Goal: Task Accomplishment & Management: Manage account settings

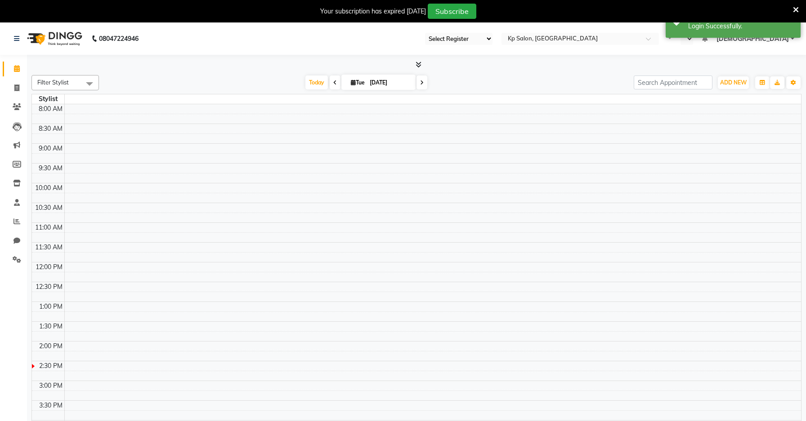
select select "28"
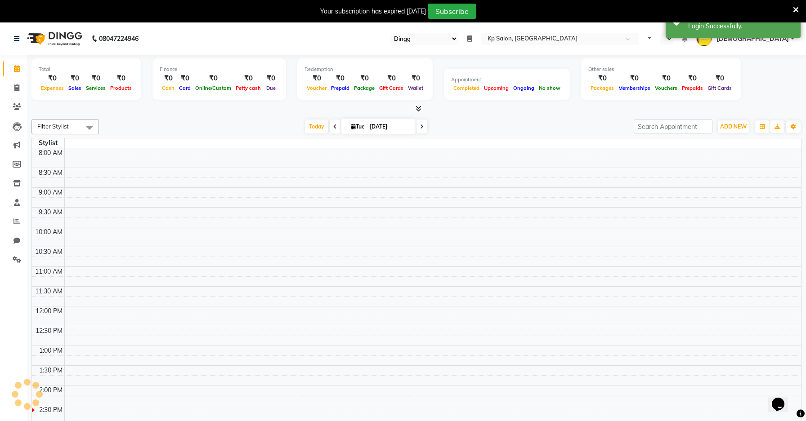
select select "en"
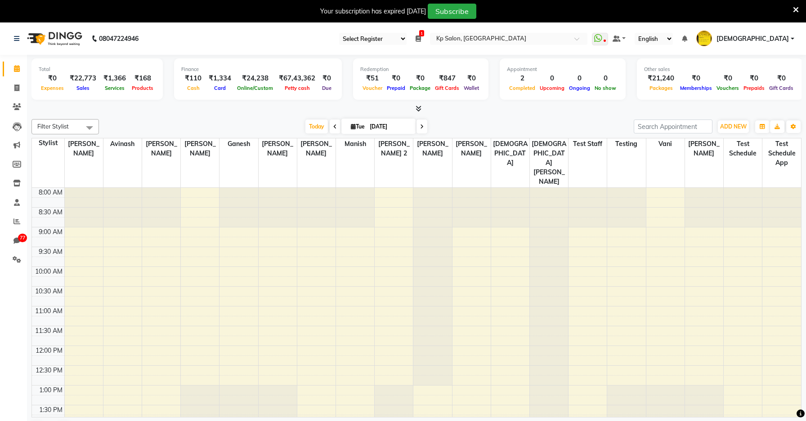
scroll to position [384, 0]
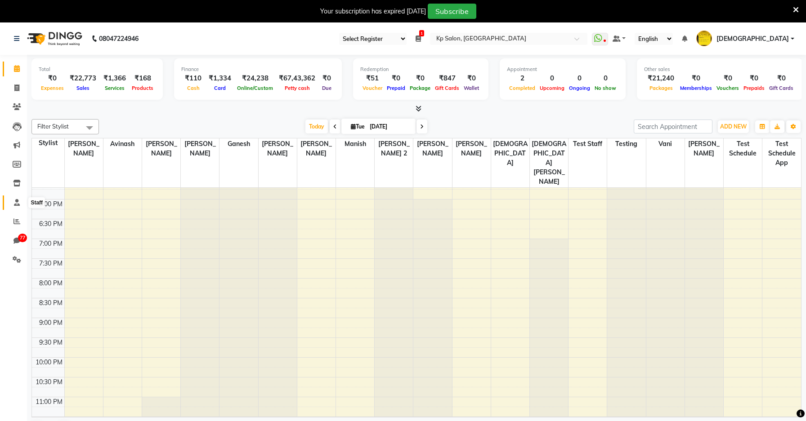
click at [18, 202] on icon at bounding box center [17, 202] width 6 height 7
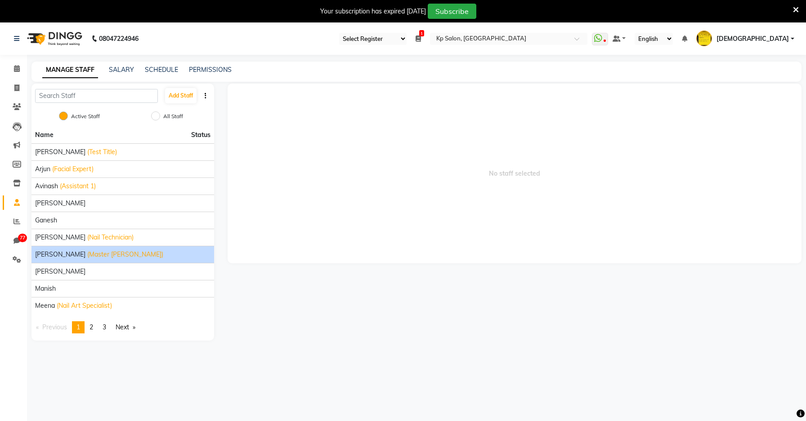
scroll to position [22, 0]
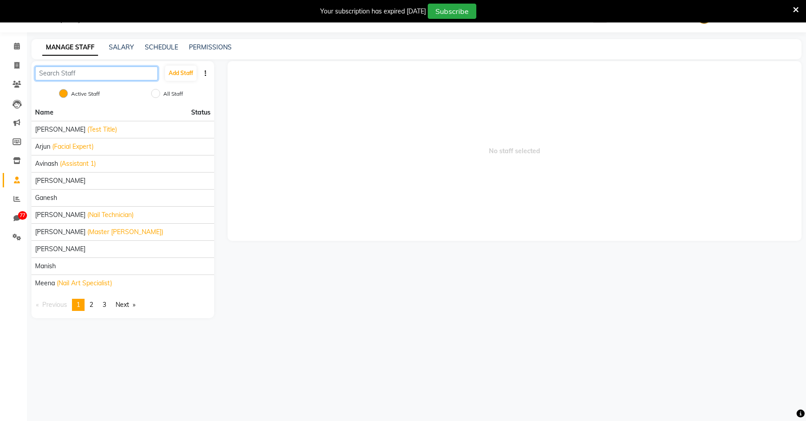
click at [93, 74] on input "text" at bounding box center [96, 74] width 123 height 14
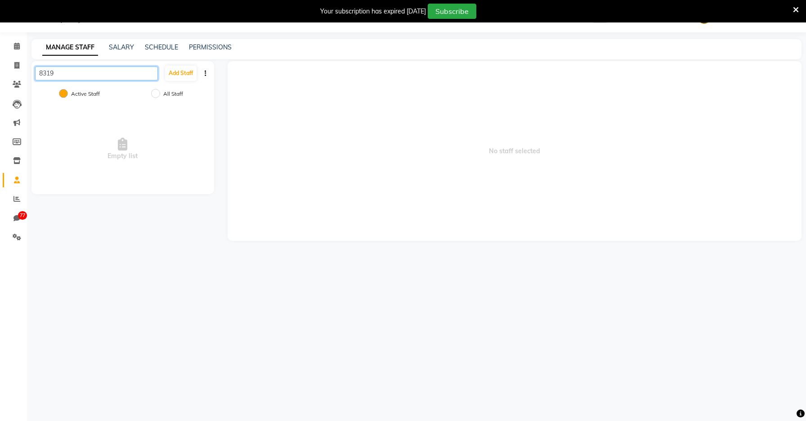
type input "83190"
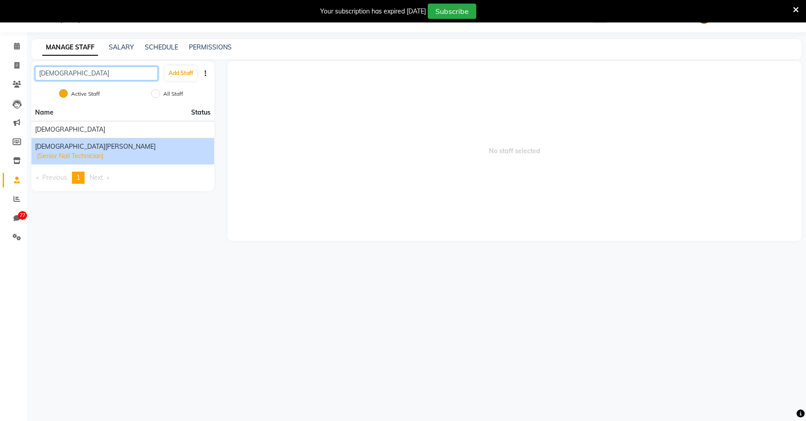
type input "shiva"
click at [49, 150] on span "[DEMOGRAPHIC_DATA][PERSON_NAME]" at bounding box center [95, 146] width 121 height 9
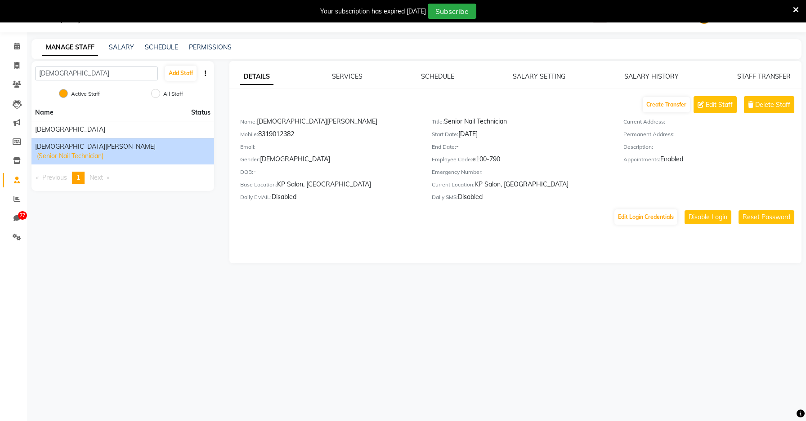
drag, startPoint x: 260, startPoint y: 136, endPoint x: 314, endPoint y: 136, distance: 54.4
click at [314, 136] on div "Mobile: 8319012382" at bounding box center [329, 136] width 178 height 13
copy div "8319012382"
click at [655, 221] on button "Edit Login Credentials" at bounding box center [645, 217] width 63 height 15
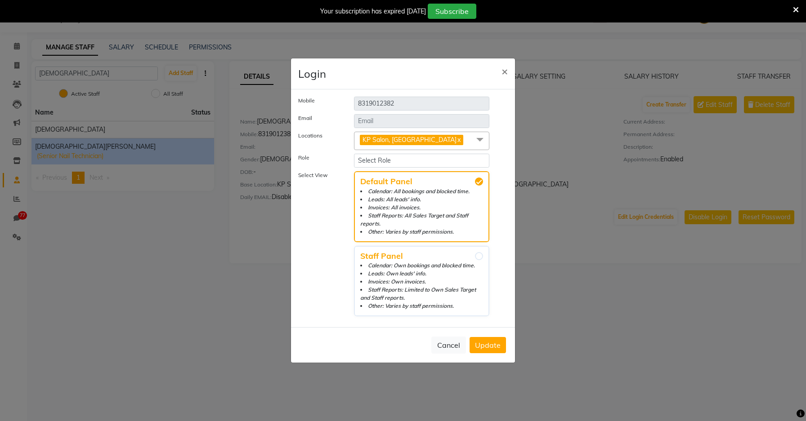
click at [424, 141] on span "KP Salon, Pune x" at bounding box center [421, 141] width 135 height 18
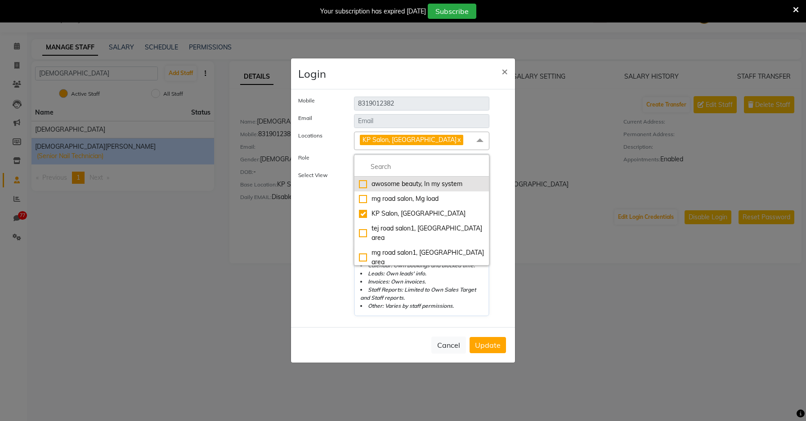
click at [366, 184] on div "awosome beauty, In my system" at bounding box center [421, 183] width 125 height 9
checkbox input "true"
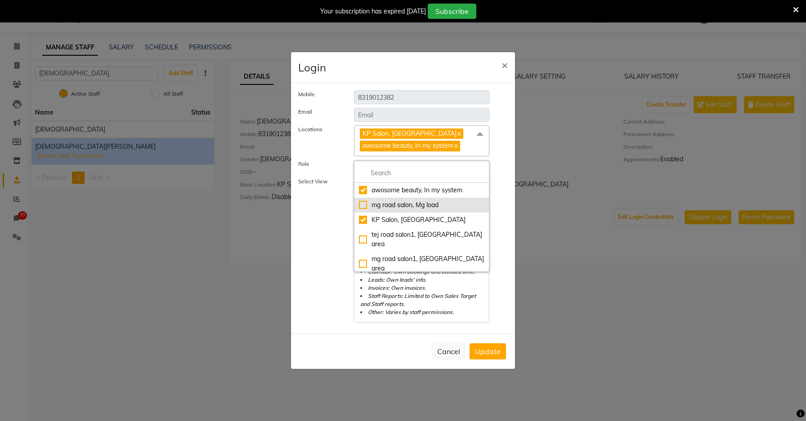
click at [364, 206] on div "mg road salon, Mg load" at bounding box center [421, 205] width 125 height 9
checkbox input "true"
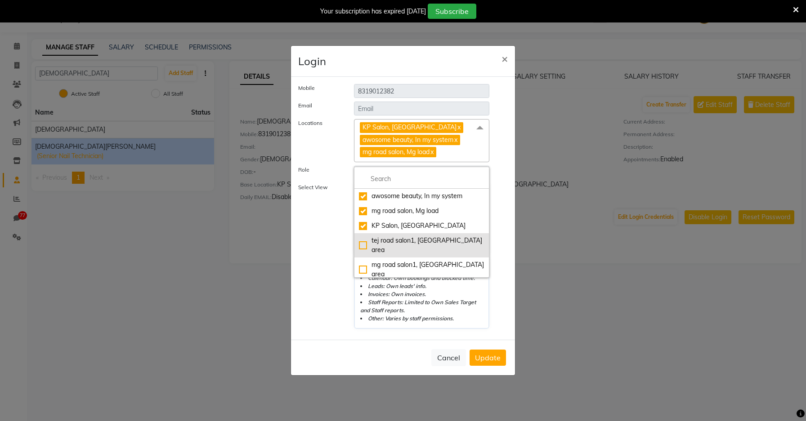
click at [364, 239] on div "tej road salon1, Ratlam main area" at bounding box center [421, 245] width 125 height 19
checkbox input "true"
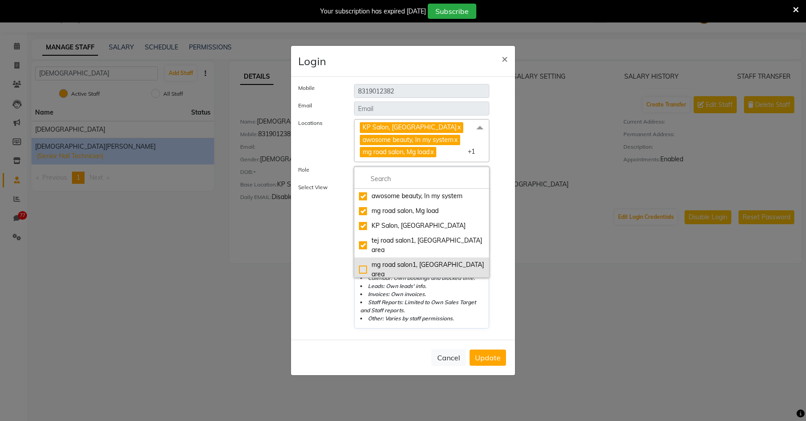
click at [364, 260] on div "mg road salon1, Mg main area" at bounding box center [421, 269] width 125 height 19
checkbox input "true"
click at [364, 285] on div "US salon, us-locality" at bounding box center [421, 294] width 125 height 19
checkbox input "true"
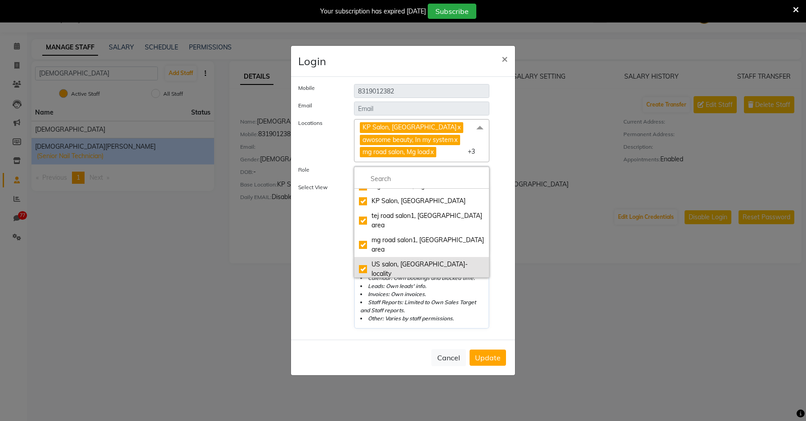
click at [365, 284] on div "The Beauty Space | Ladies Salon & Parlour, Koregaon Park" at bounding box center [421, 298] width 125 height 28
checkbox input "true"
click at [487, 359] on span "Update" at bounding box center [488, 358] width 26 height 9
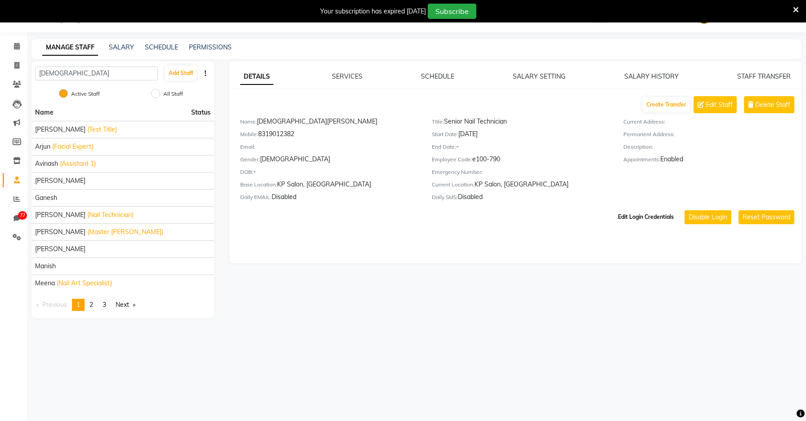
click at [649, 219] on button "Edit Login Credentials" at bounding box center [645, 217] width 63 height 15
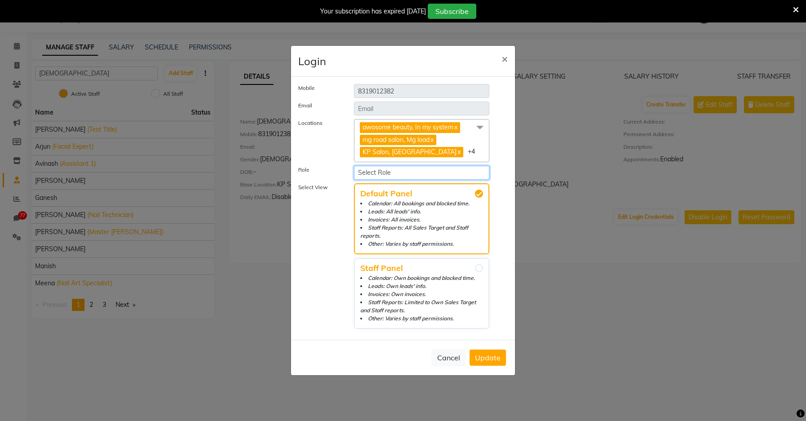
click at [396, 173] on select "Select Role Administrator Operator Manager test Custom Role Testing Role Test1 …" at bounding box center [421, 173] width 135 height 14
select select "37"
click at [354, 166] on select "Select Role Administrator Operator Manager test Custom Role Testing Role Test1 …" at bounding box center [421, 173] width 135 height 14
click at [490, 359] on span "Update" at bounding box center [488, 358] width 26 height 9
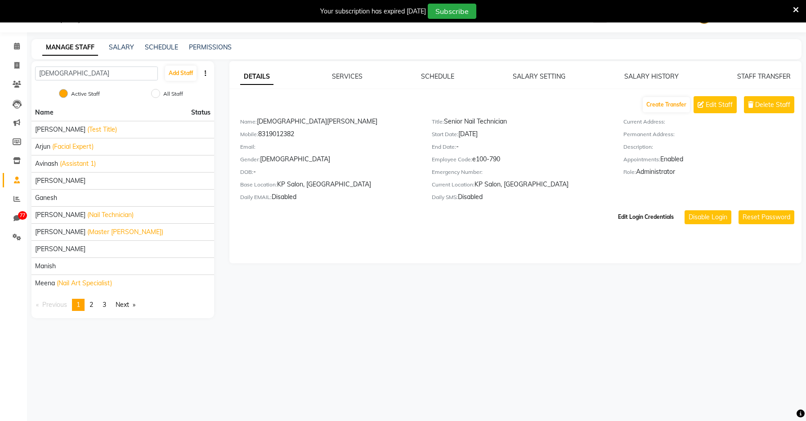
click at [639, 223] on button "Edit Login Credentials" at bounding box center [645, 217] width 63 height 15
select select "37"
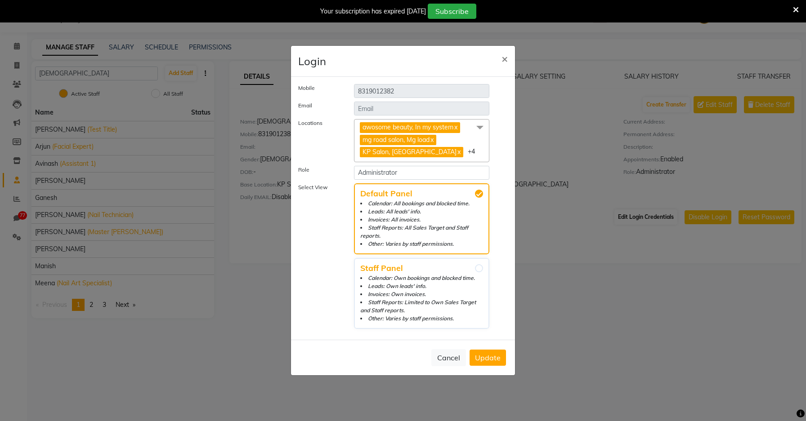
click at [639, 223] on ngb-modal-window "Login × Mobile 8319012382 Email Locations awosome beauty, In my system x mg roa…" at bounding box center [403, 210] width 806 height 421
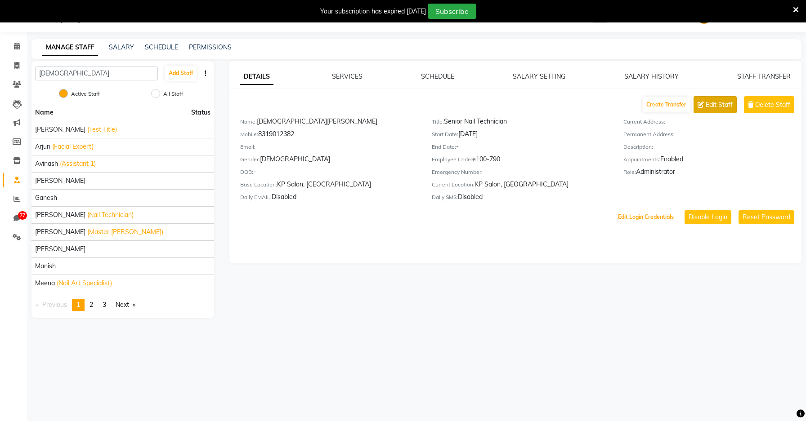
scroll to position [0, 0]
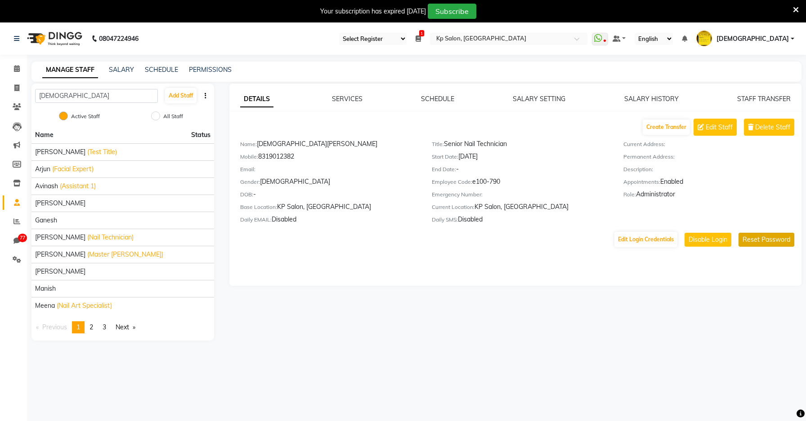
click at [755, 243] on button "Reset Password" at bounding box center [767, 240] width 56 height 14
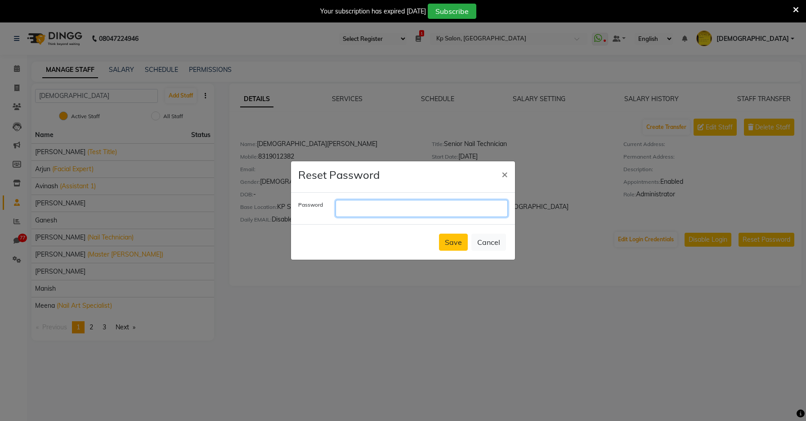
click at [394, 202] on input "text" at bounding box center [422, 208] width 172 height 17
type input "1234"
click at [445, 243] on button "Save" at bounding box center [453, 242] width 29 height 17
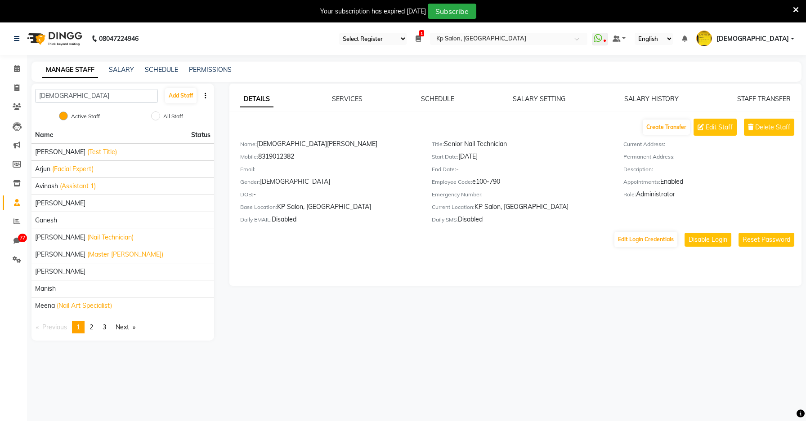
click at [792, 41] on link "[DEMOGRAPHIC_DATA]" at bounding box center [745, 38] width 98 height 15
click at [738, 89] on link "Sign out" at bounding box center [748, 87] width 82 height 14
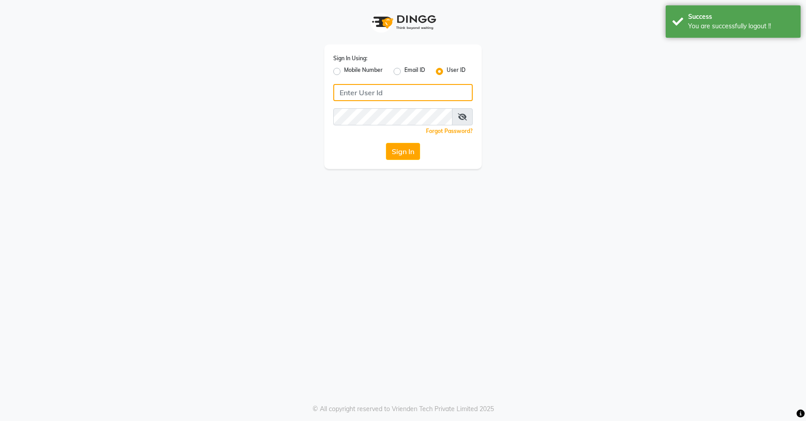
click at [421, 91] on input "Username" at bounding box center [402, 92] width 139 height 17
click at [344, 72] on label "Mobile Number" at bounding box center [363, 71] width 39 height 11
click at [344, 72] on input "Mobile Number" at bounding box center [347, 69] width 6 height 6
radio input "true"
radio input "false"
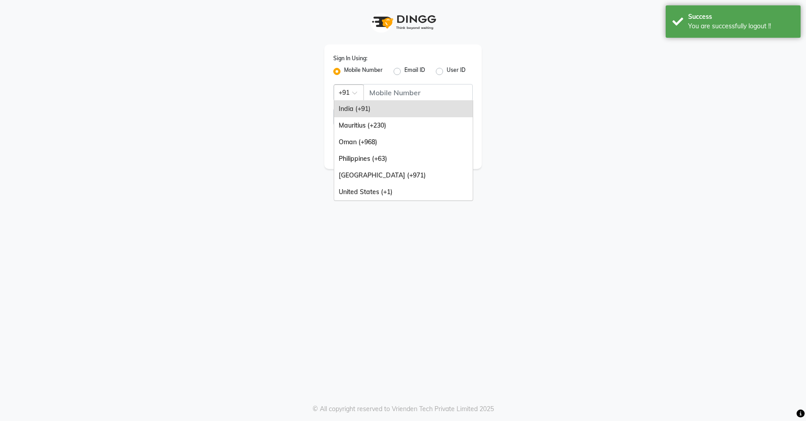
click at [362, 97] on span at bounding box center [357, 95] width 11 height 9
click at [397, 90] on input "Username" at bounding box center [417, 92] width 109 height 17
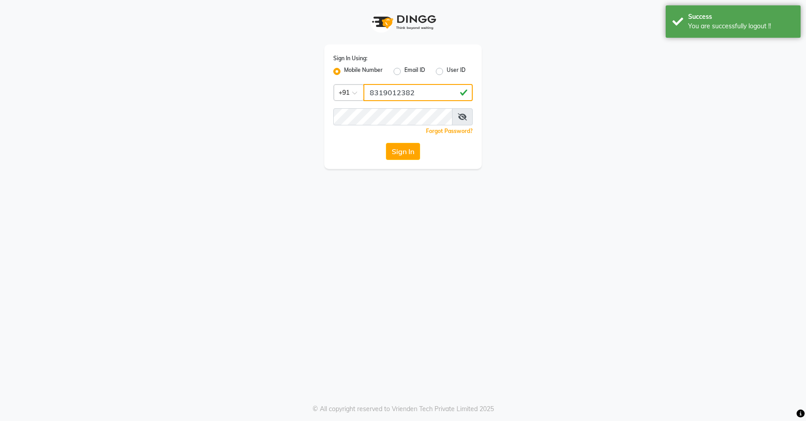
type input "8319012382"
click at [394, 155] on button "Sign In" at bounding box center [403, 151] width 34 height 17
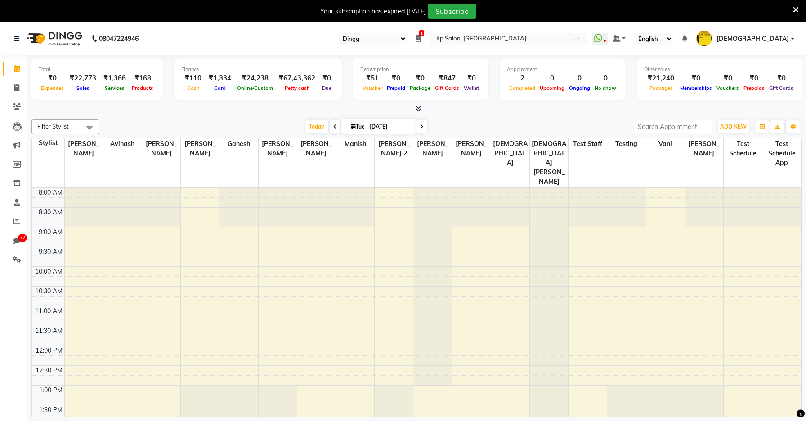
select select "28"
select select "en"
click at [793, 7] on icon at bounding box center [796, 10] width 6 height 8
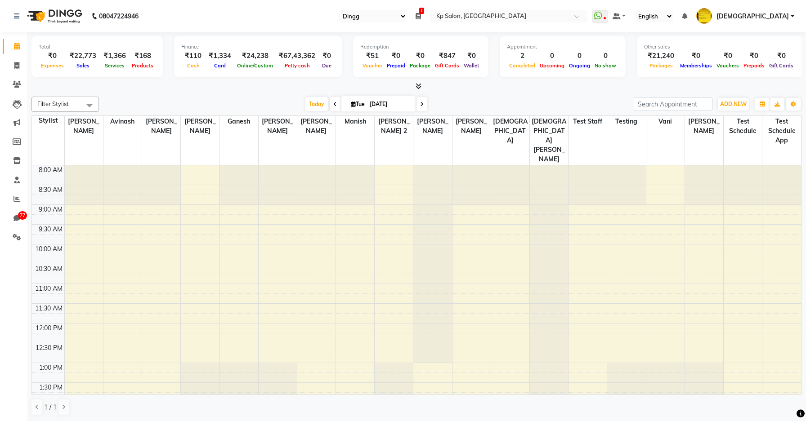
select select "28"
select select "en"
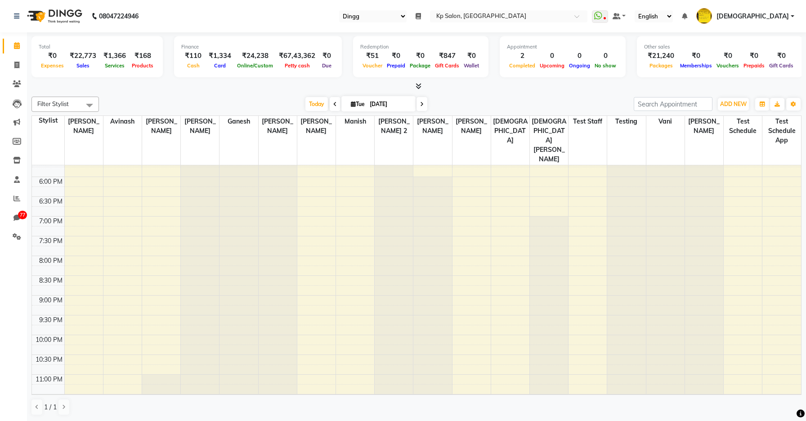
click at [333, 105] on icon at bounding box center [335, 104] width 4 height 5
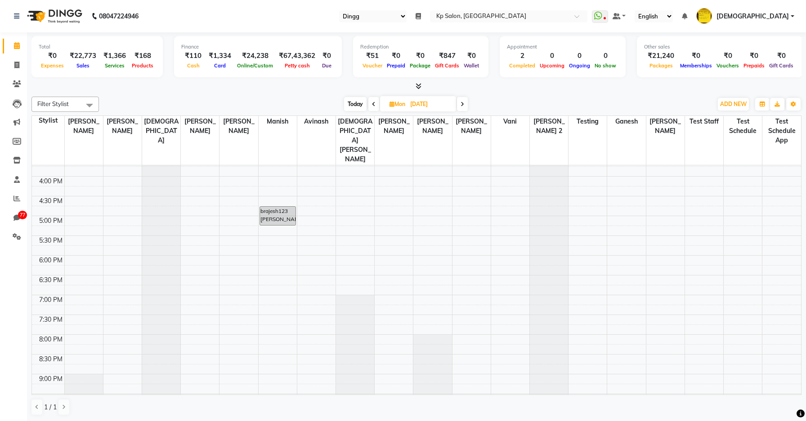
scroll to position [701, 0]
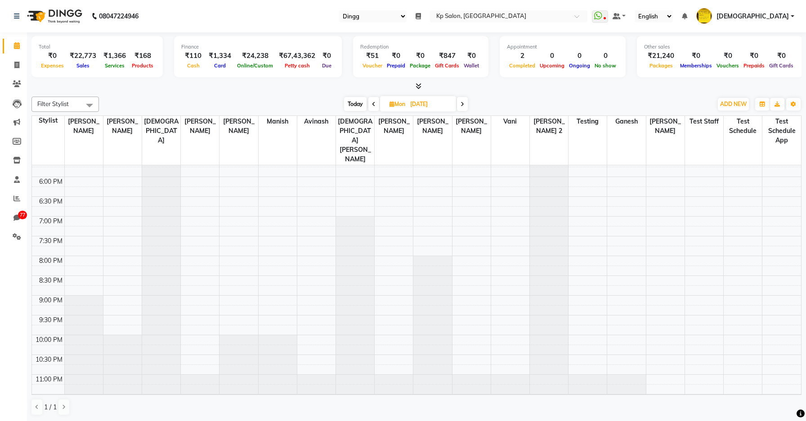
click at [781, 17] on span "[DEMOGRAPHIC_DATA]" at bounding box center [752, 16] width 72 height 9
click at [345, 30] on nav "08047224946 Select Register Reg 1 Dingg R 2 Cache Test Pj Register 2 Register 3…" at bounding box center [403, 16] width 806 height 32
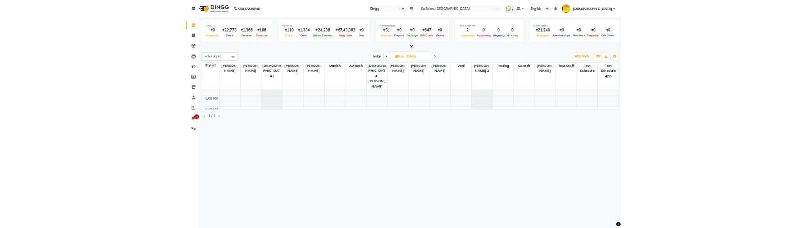
scroll to position [0, 0]
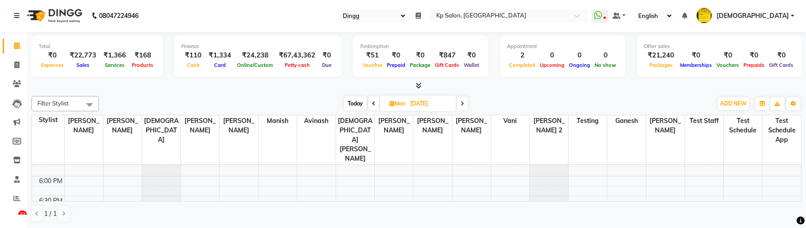
click at [458, 105] on span at bounding box center [462, 104] width 11 height 14
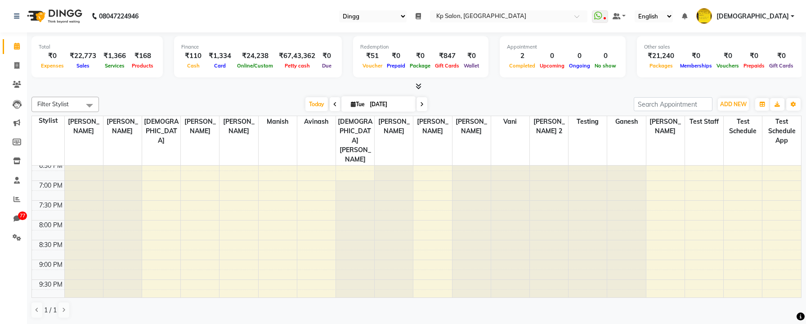
scroll to position [482, 0]
click at [332, 105] on span at bounding box center [335, 104] width 11 height 14
type input "[DATE]"
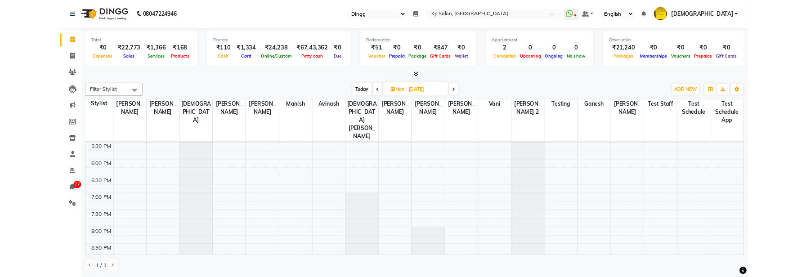
scroll to position [798, 0]
